Goal: Information Seeking & Learning: Learn about a topic

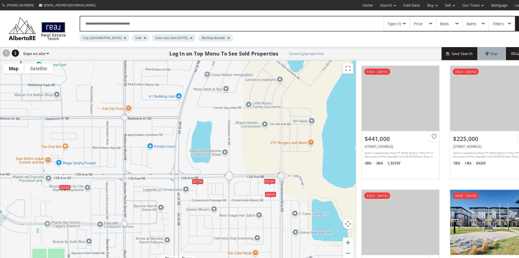
click at [261, 190] on div "$441K" at bounding box center [263, 189] width 11 height 5
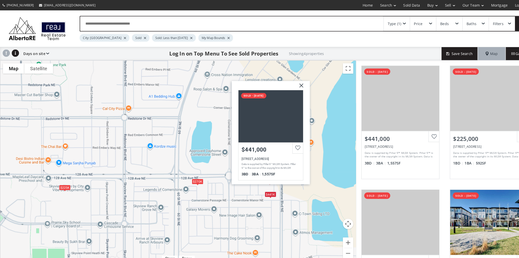
click at [292, 186] on div "To navigate, press the arrow keys. $441K $225K $270K $410K Cornerstone Manor NE…" at bounding box center [173, 158] width 346 height 199
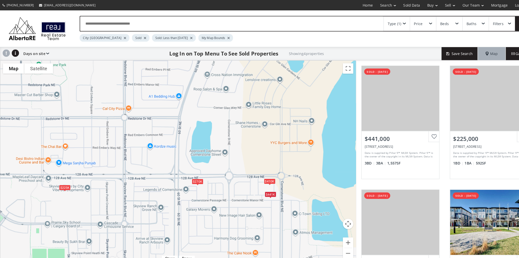
click at [262, 178] on div "$410K" at bounding box center [262, 176] width 11 height 5
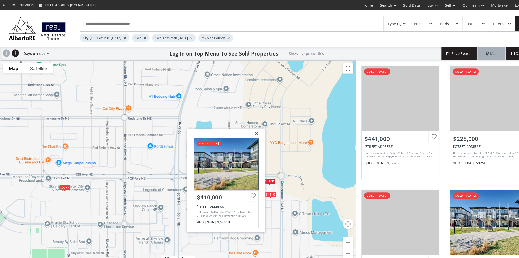
click at [168, 99] on div "To navigate, press the arrow keys. $441K $225K $270K $410K Cornerstone Manor NE…" at bounding box center [173, 158] width 346 height 199
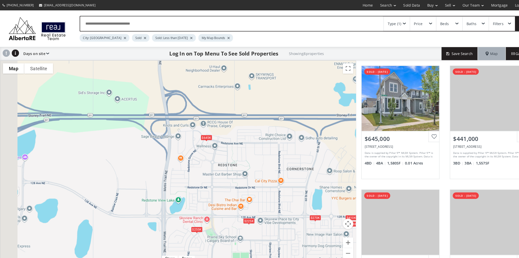
drag, startPoint x: 97, startPoint y: 96, endPoint x: 228, endPoint y: 159, distance: 145.0
click at [228, 159] on div "To navigate, press the arrow keys. $645K $441K $225K $610K $270K $621K $255K $4…" at bounding box center [173, 158] width 346 height 199
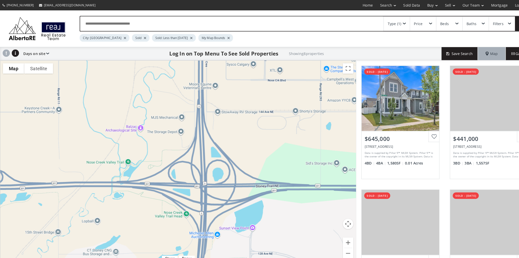
drag, startPoint x: 43, startPoint y: 95, endPoint x: 265, endPoint y: 164, distance: 232.5
click at [265, 164] on div "To navigate, press the arrow keys. $645K $441K $225K $270K $621K $255K $410K $8…" at bounding box center [173, 158] width 346 height 199
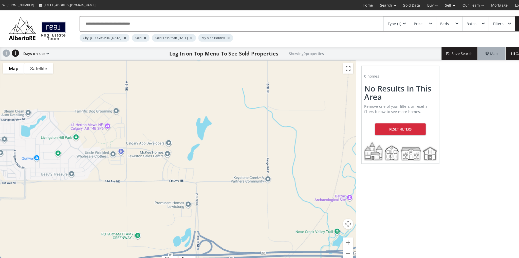
drag, startPoint x: 52, startPoint y: 116, endPoint x: 258, endPoint y: 185, distance: 216.5
click at [258, 185] on div "To navigate, press the arrow keys." at bounding box center [173, 158] width 346 height 199
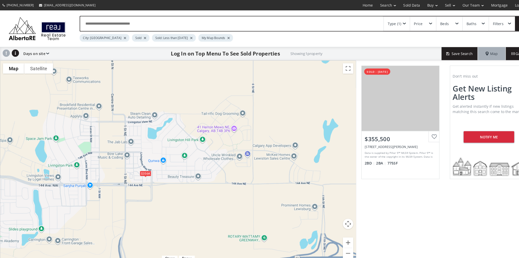
drag, startPoint x: 25, startPoint y: 145, endPoint x: 155, endPoint y: 146, distance: 130.0
click at [155, 146] on div "To navigate, press the arrow keys. $356K" at bounding box center [173, 158] width 346 height 199
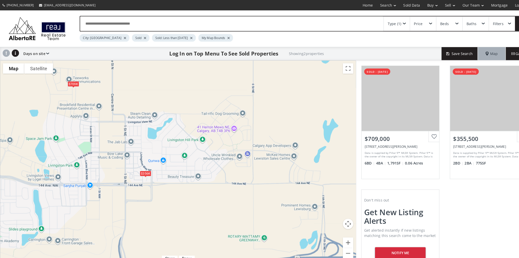
click at [71, 81] on div "$709K" at bounding box center [71, 81] width 11 height 5
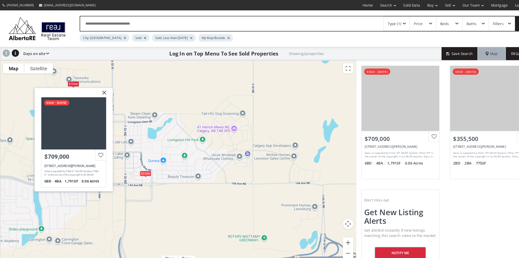
click at [143, 169] on div "$356K" at bounding box center [141, 168] width 11 height 5
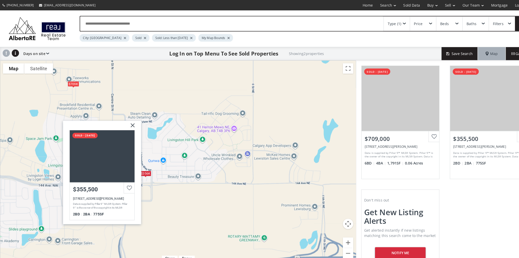
click at [127, 120] on img at bounding box center [127, 124] width 13 height 13
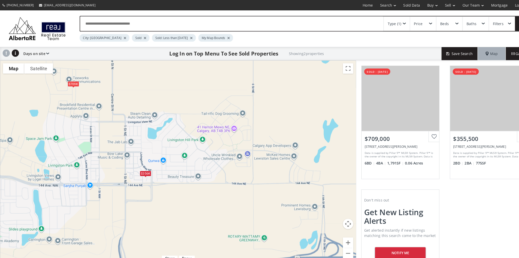
click at [69, 84] on div "$709K" at bounding box center [71, 81] width 11 height 5
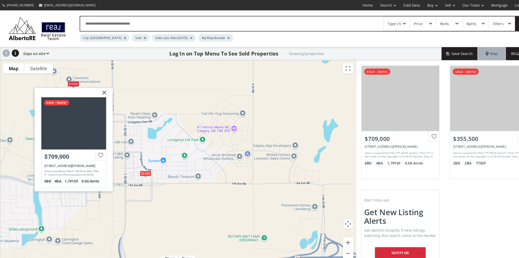
click at [85, 107] on div at bounding box center [71, 120] width 63 height 51
click at [101, 89] on img at bounding box center [99, 92] width 13 height 13
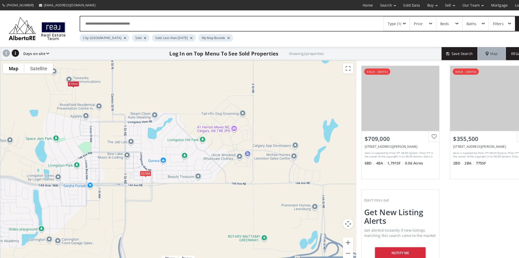
click at [143, 170] on div "$356K" at bounding box center [141, 168] width 11 height 5
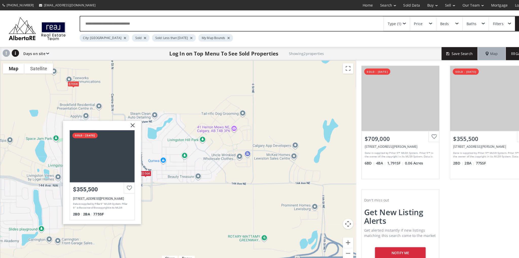
click at [71, 81] on div "$709K" at bounding box center [71, 81] width 11 height 5
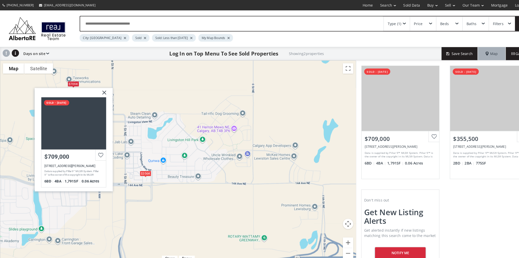
click at [126, 88] on div "To navigate, press the arrow keys. $709K $356K Lucas Boulevard NW Calgary AB T3…" at bounding box center [173, 158] width 346 height 199
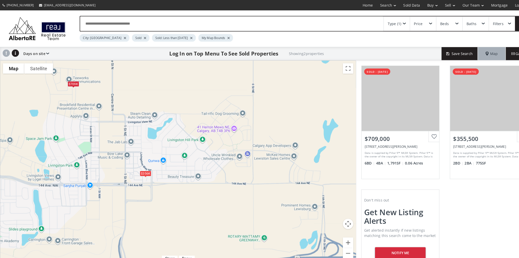
click at [74, 82] on div "$709K" at bounding box center [71, 81] width 11 height 5
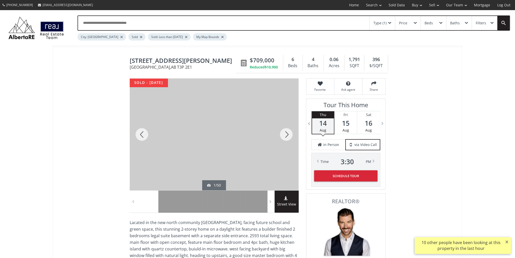
click at [142, 133] on div at bounding box center [142, 135] width 24 height 112
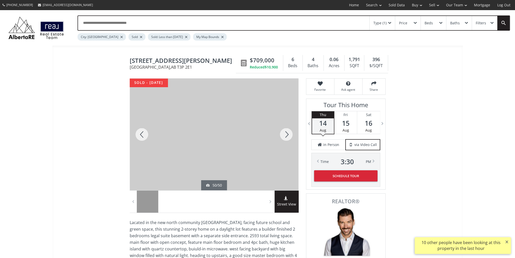
click at [143, 135] on div at bounding box center [142, 135] width 24 height 112
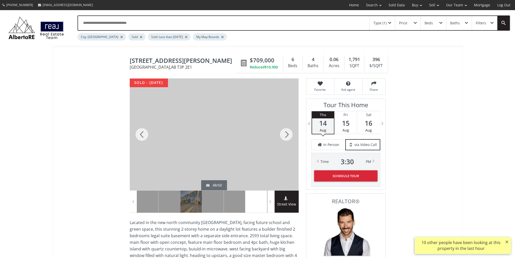
click at [283, 134] on div at bounding box center [286, 135] width 24 height 112
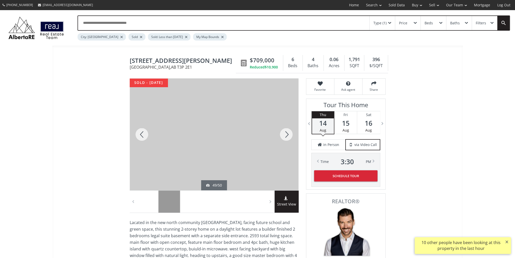
click at [200, 120] on div at bounding box center [214, 135] width 169 height 112
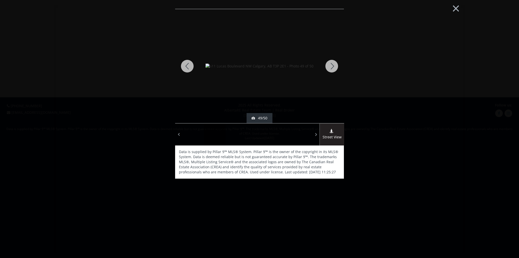
click at [330, 65] on div at bounding box center [332, 66] width 24 height 114
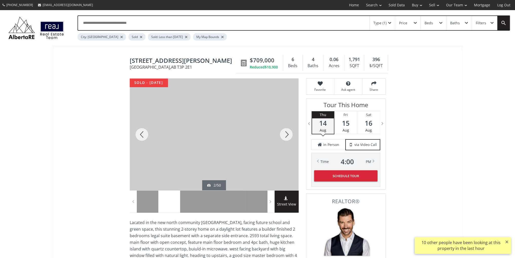
click at [282, 132] on div at bounding box center [286, 135] width 24 height 112
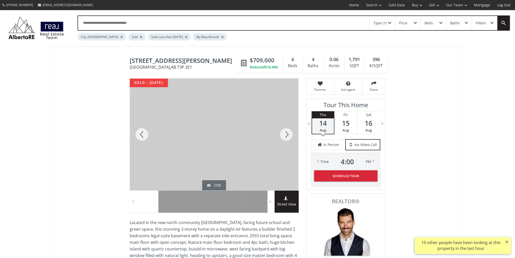
click at [282, 132] on div at bounding box center [286, 135] width 24 height 112
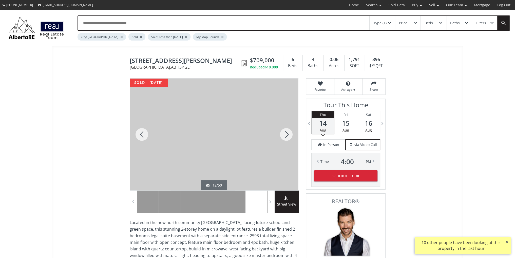
click at [282, 132] on div at bounding box center [286, 135] width 24 height 112
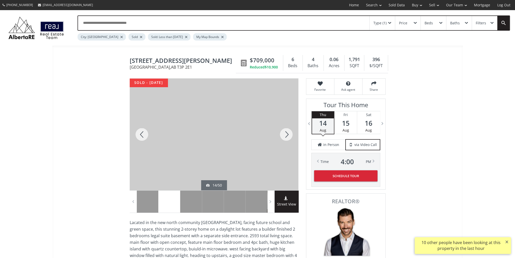
click at [282, 132] on div at bounding box center [286, 135] width 24 height 112
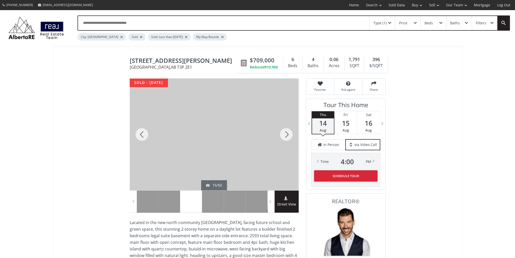
click at [282, 132] on div at bounding box center [286, 135] width 24 height 112
